Goal: Task Accomplishment & Management: Manage account settings

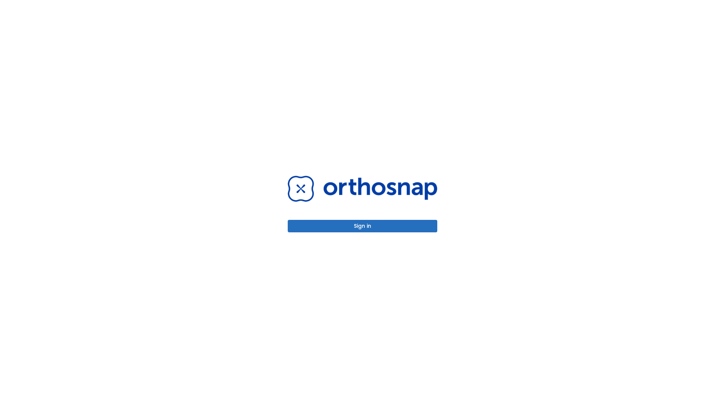
click at [362, 226] on button "Sign in" at bounding box center [362, 226] width 149 height 12
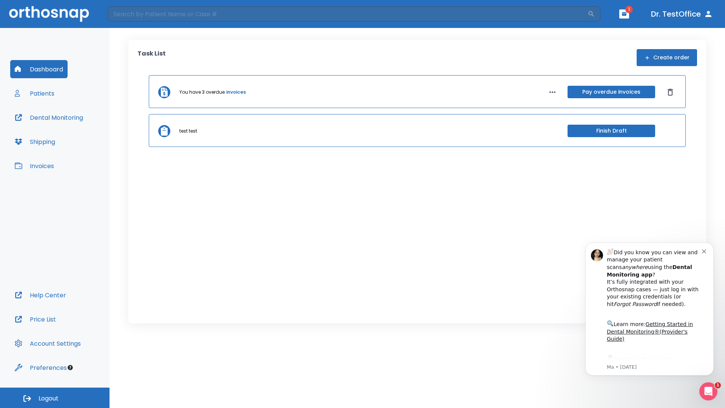
click at [55, 398] on span "Logout" at bounding box center [49, 398] width 20 height 8
